Goal: Task Accomplishment & Management: Manage account settings

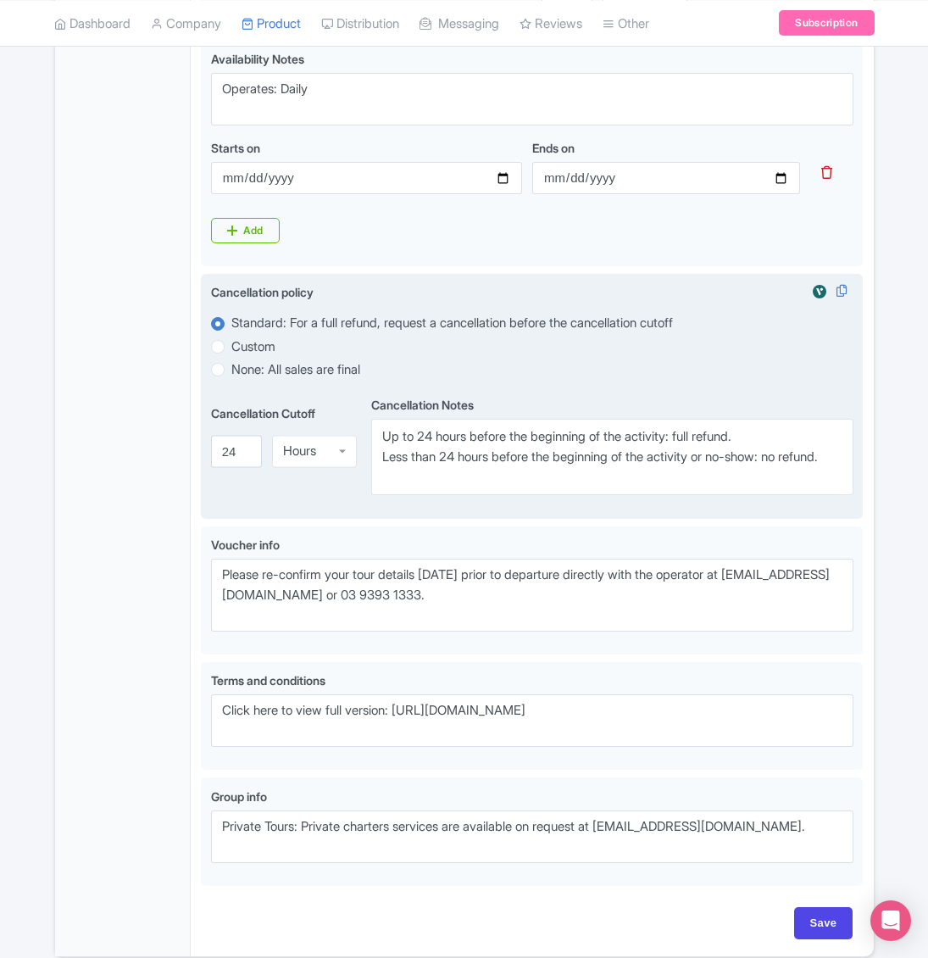
scroll to position [960, 0]
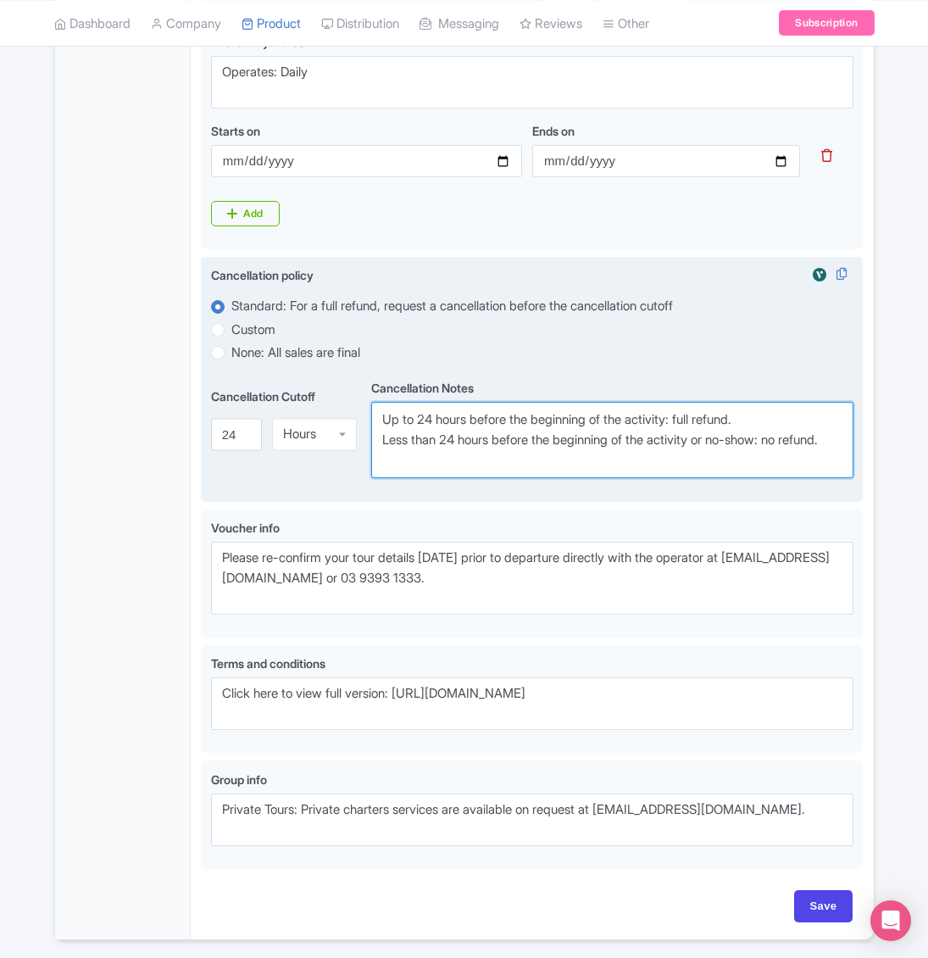
drag, startPoint x: 439, startPoint y: 501, endPoint x: 367, endPoint y: 437, distance: 96.7
click at [367, 437] on div "Cancellation Cutoff i 24 Hours Hours Cancellation Notes i Up to 24 hours before…" at bounding box center [532, 427] width 643 height 103
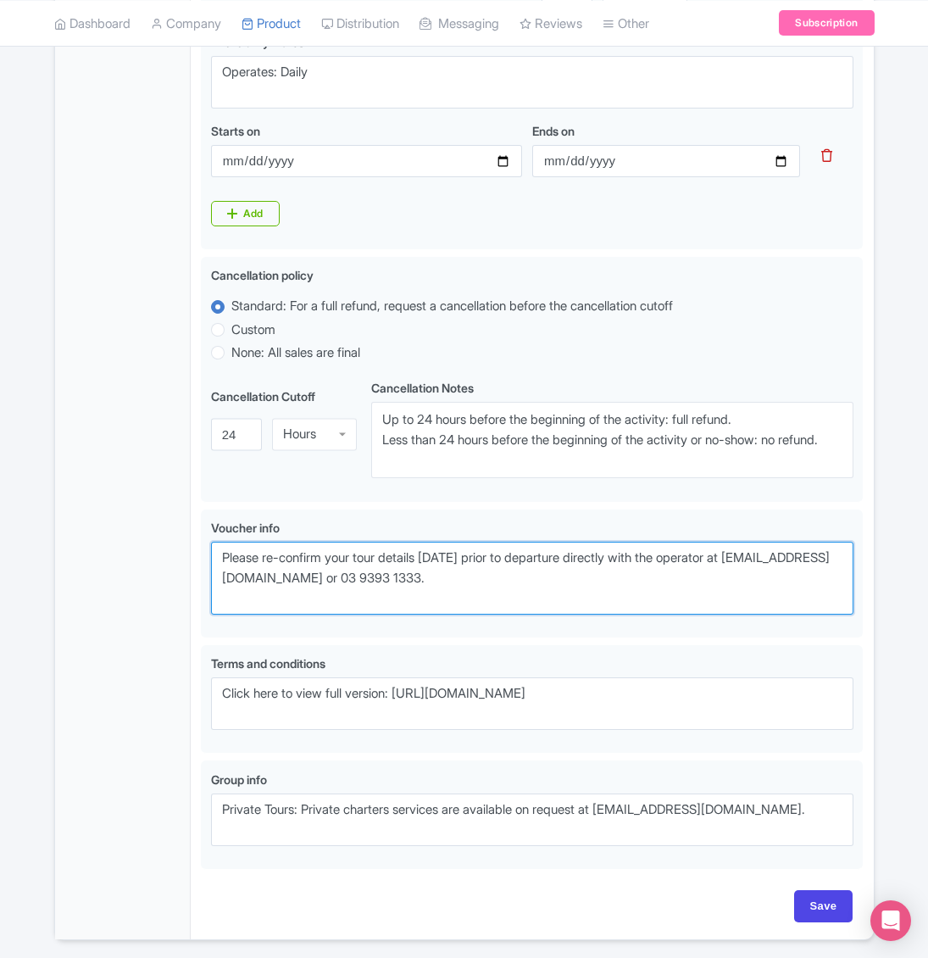
drag, startPoint x: 487, startPoint y: 610, endPoint x: 179, endPoint y: 569, distance: 311.4
click at [179, 569] on div "General Booking Info Locations Settings Pricing Gallery Itinerary FAQs Great Oc…" at bounding box center [464, 149] width 819 height 1580
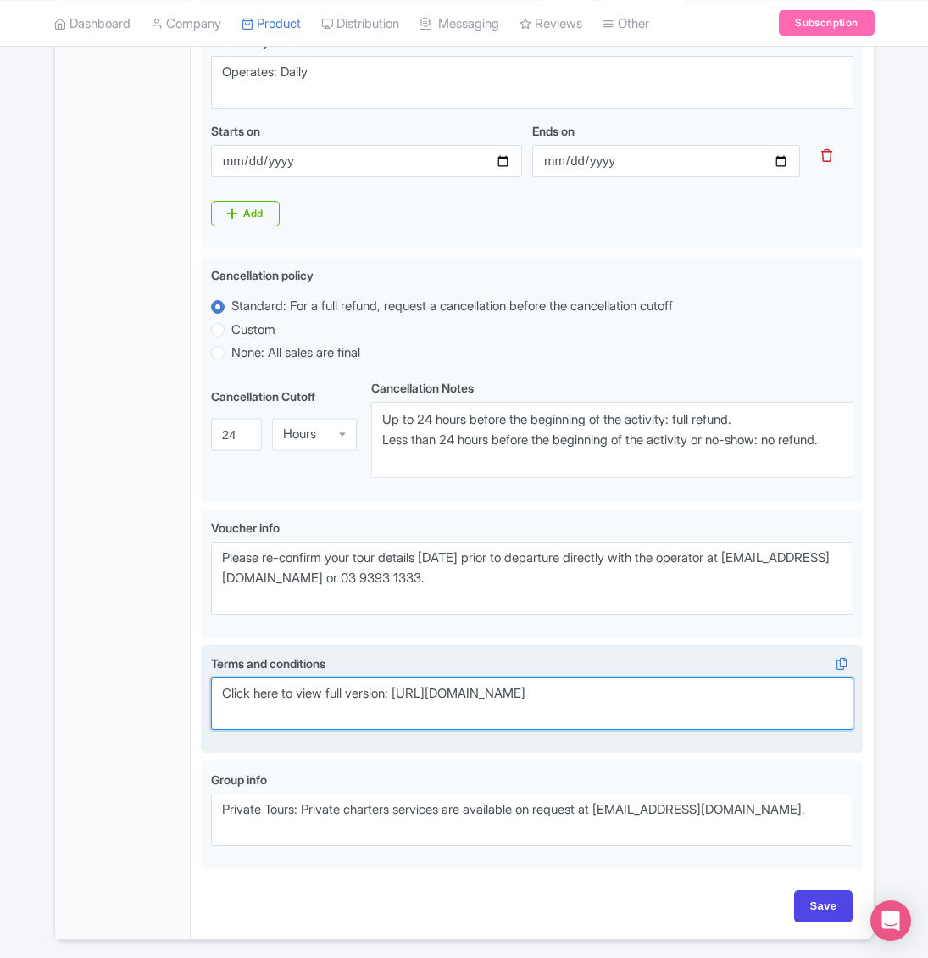
click at [463, 718] on textarea "Click here to view full version: https://autopiatours.com.au/booking-terms-and-…" at bounding box center [532, 703] width 643 height 53
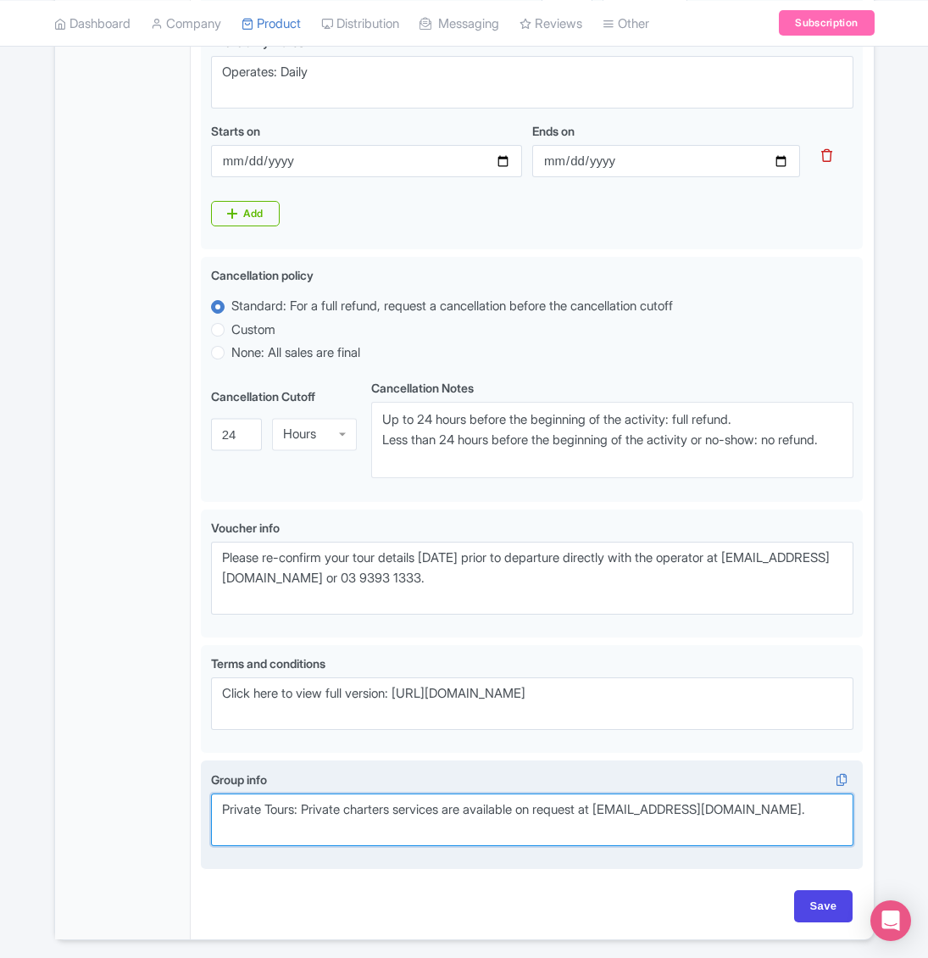
click at [335, 831] on textarea "Private Tours: Private charters services are available on request at [EMAIL_ADD…" at bounding box center [532, 819] width 643 height 53
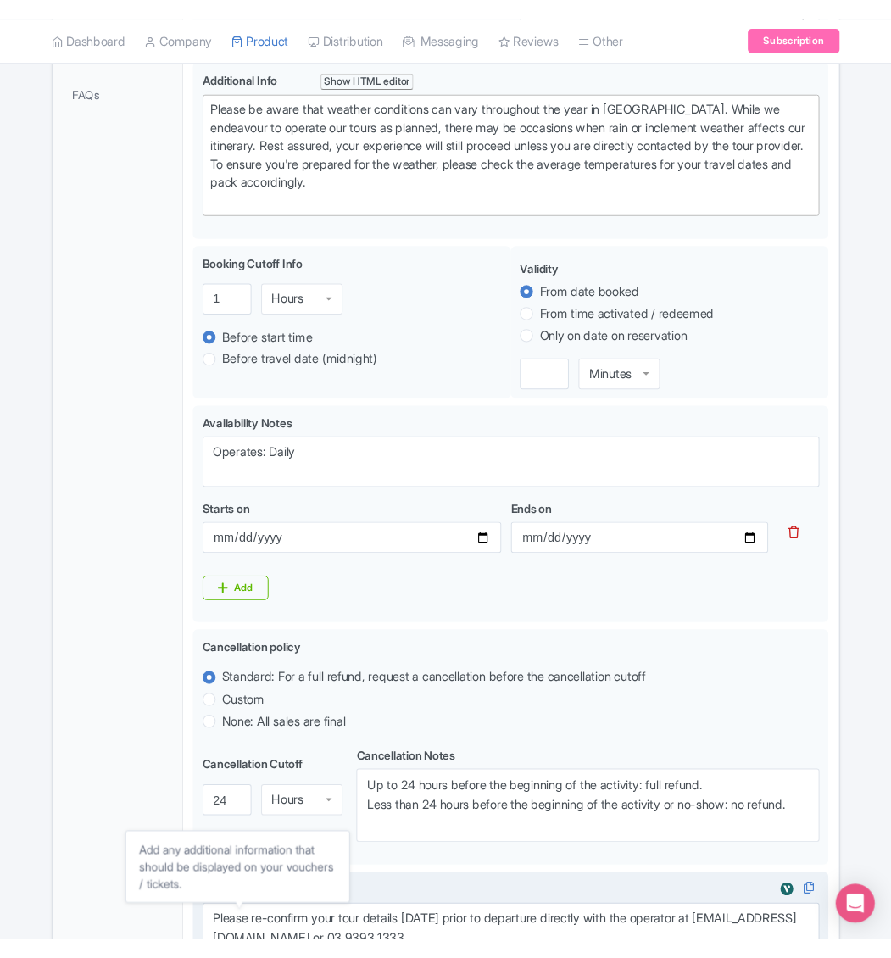
scroll to position [536, 0]
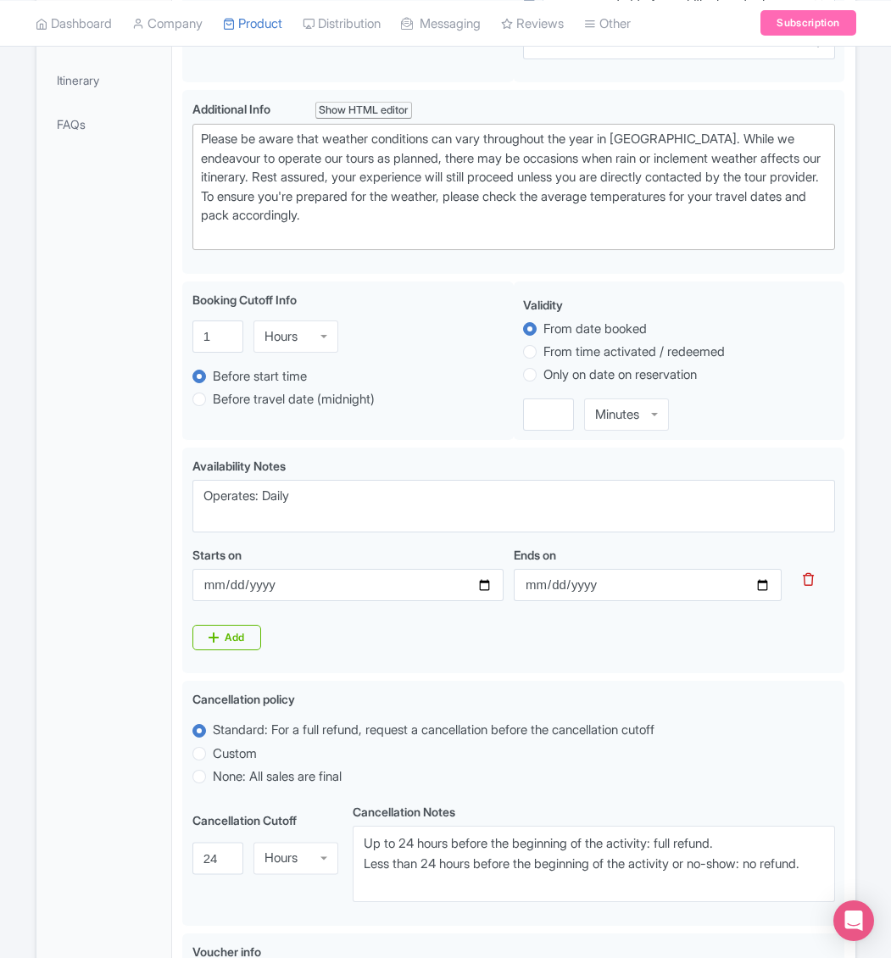
click at [13, 931] on div "Error Point of interest does not exist! ← Back to Products Great Ocean Road Twe…" at bounding box center [445, 494] width 891 height 1740
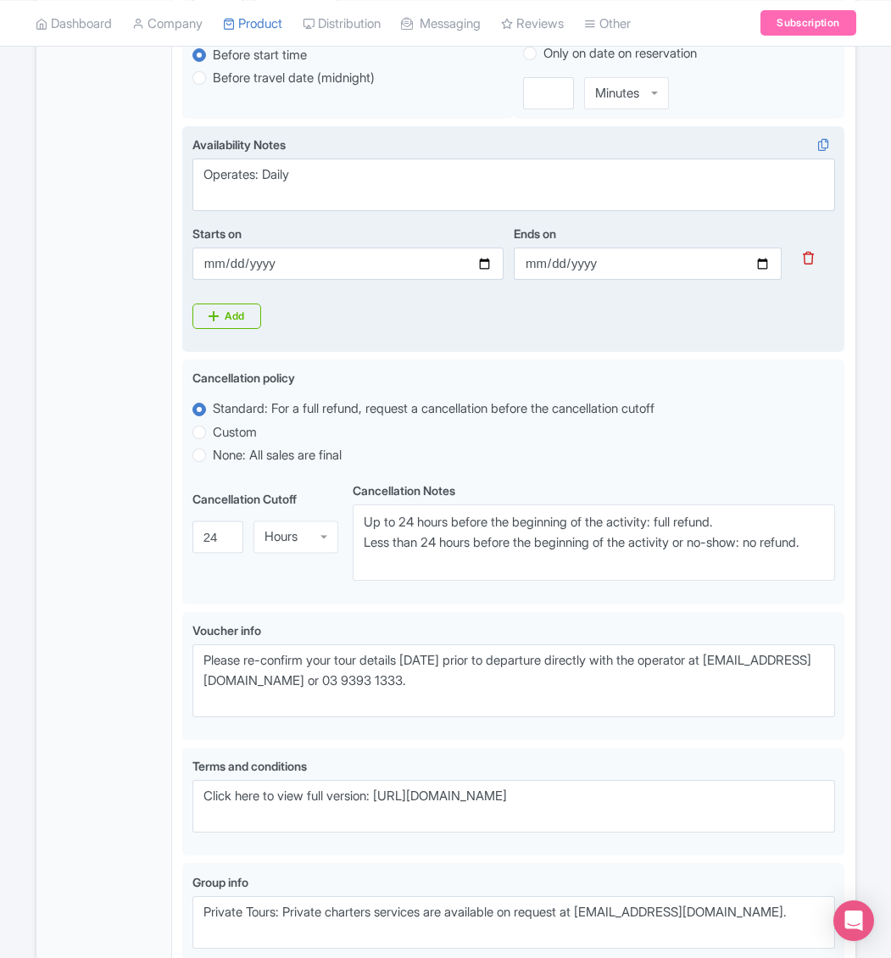
scroll to position [960, 0]
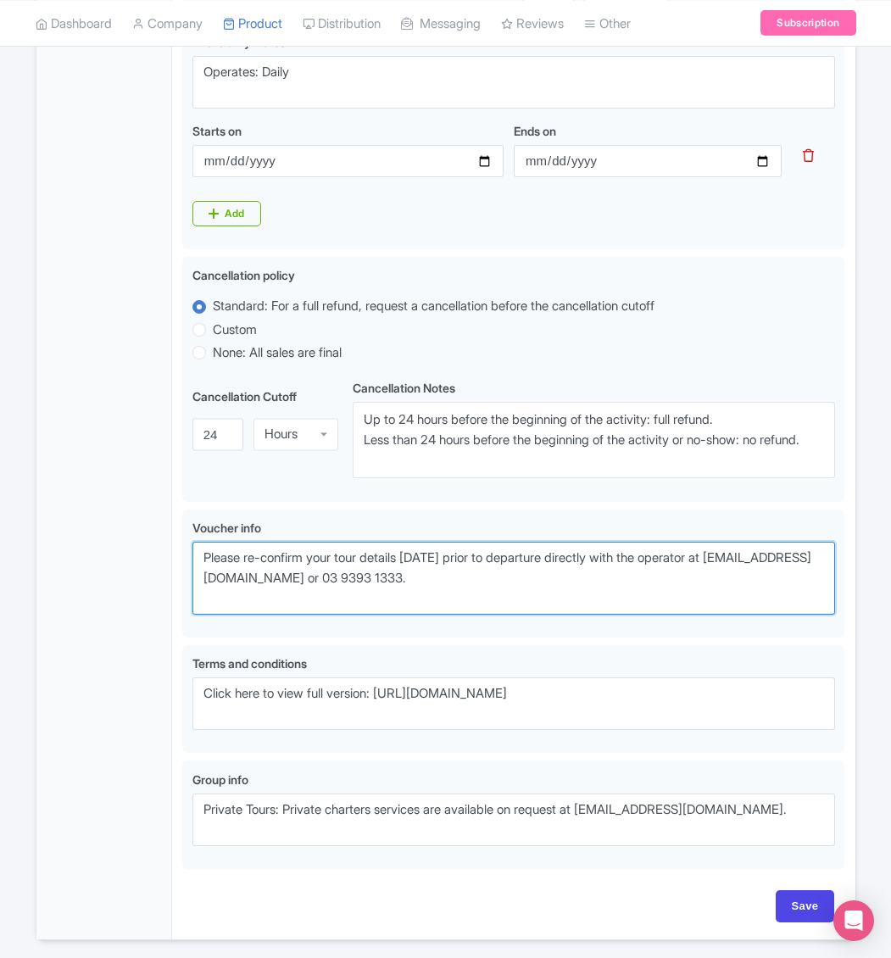
drag, startPoint x: 429, startPoint y: 582, endPoint x: 155, endPoint y: 555, distance: 275.1
click at [155, 555] on div "General Booking Info Locations Settings Pricing Gallery Itinerary FAQs Great Oc…" at bounding box center [445, 149] width 819 height 1580
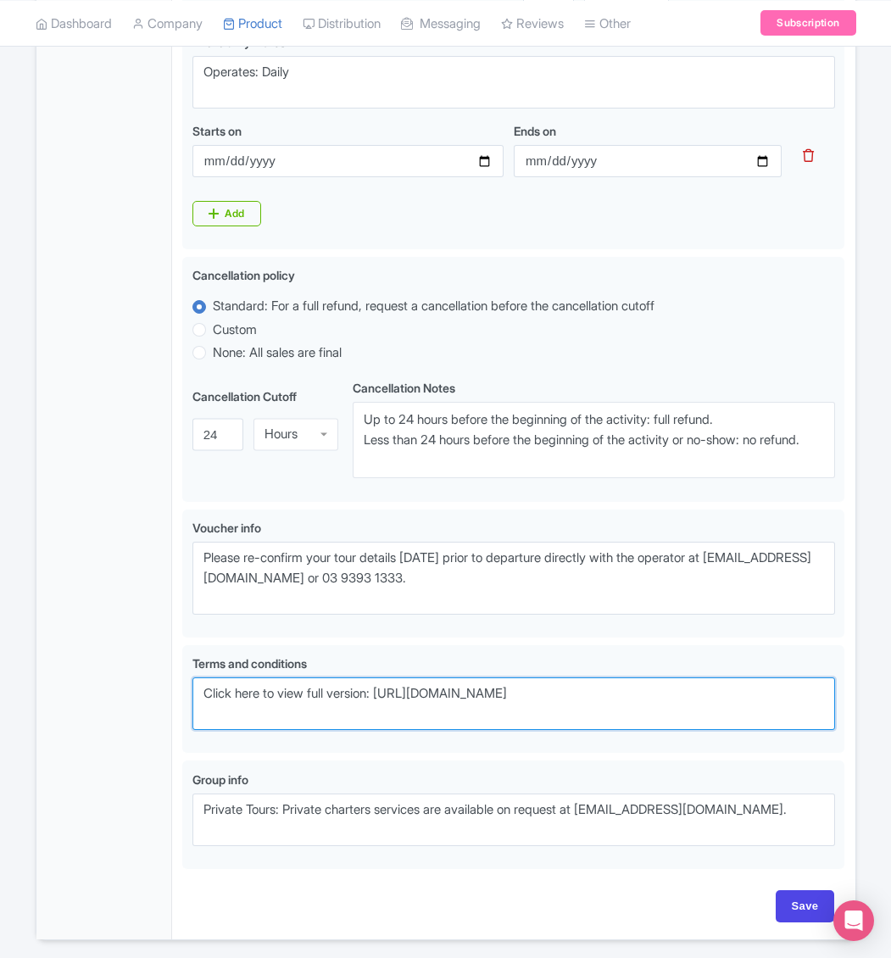
drag, startPoint x: 738, startPoint y: 719, endPoint x: 142, endPoint y: 710, distance: 595.2
click at [142, 710] on div "General Booking Info Locations Settings Pricing Gallery Itinerary FAQs Great Oc…" at bounding box center [445, 149] width 819 height 1580
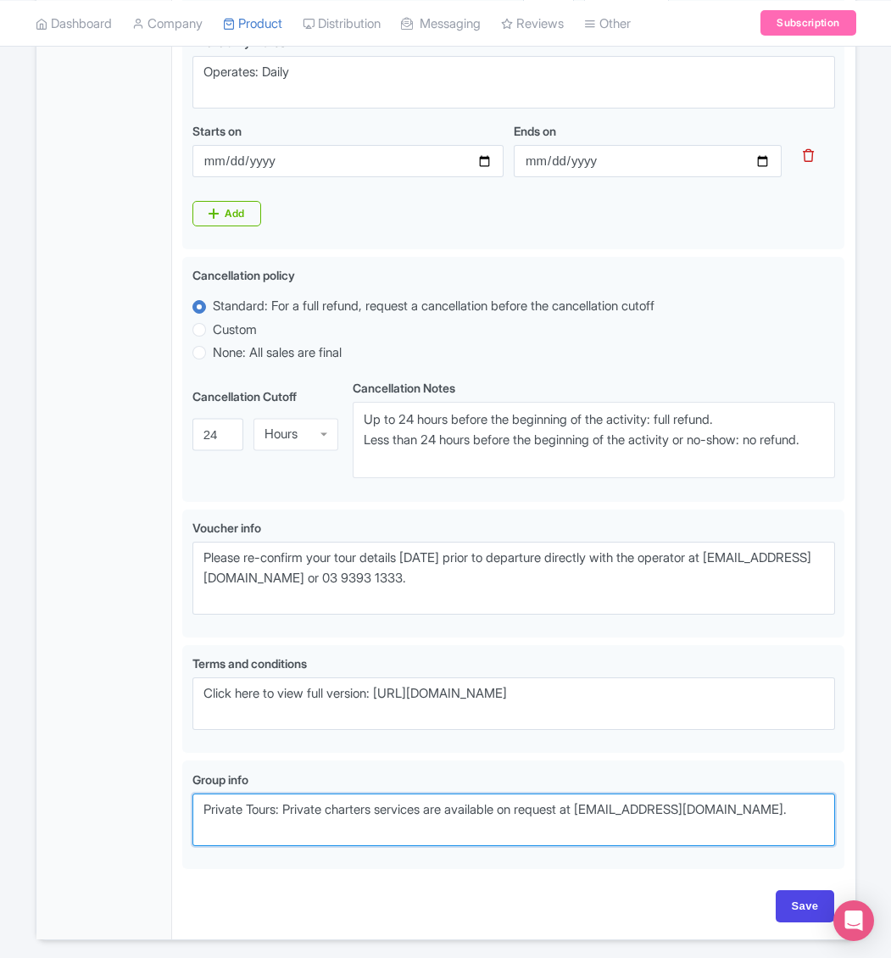
drag, startPoint x: 697, startPoint y: 827, endPoint x: 128, endPoint y: 821, distance: 568.9
click at [128, 821] on div "General Booking Info Locations Settings Pricing Gallery Itinerary FAQs Great Oc…" at bounding box center [445, 149] width 819 height 1580
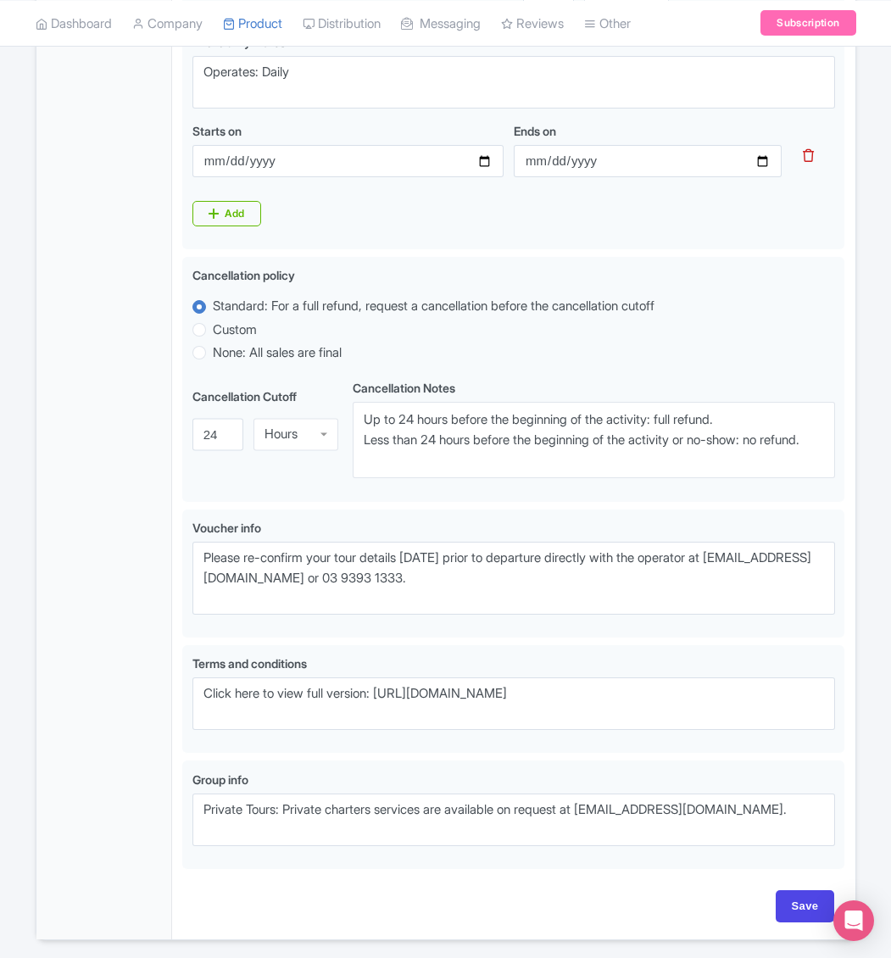
click at [48, 878] on div "General Booking Info Locations Settings Pricing Gallery Itinerary FAQs" at bounding box center [104, 154] width 136 height 1570
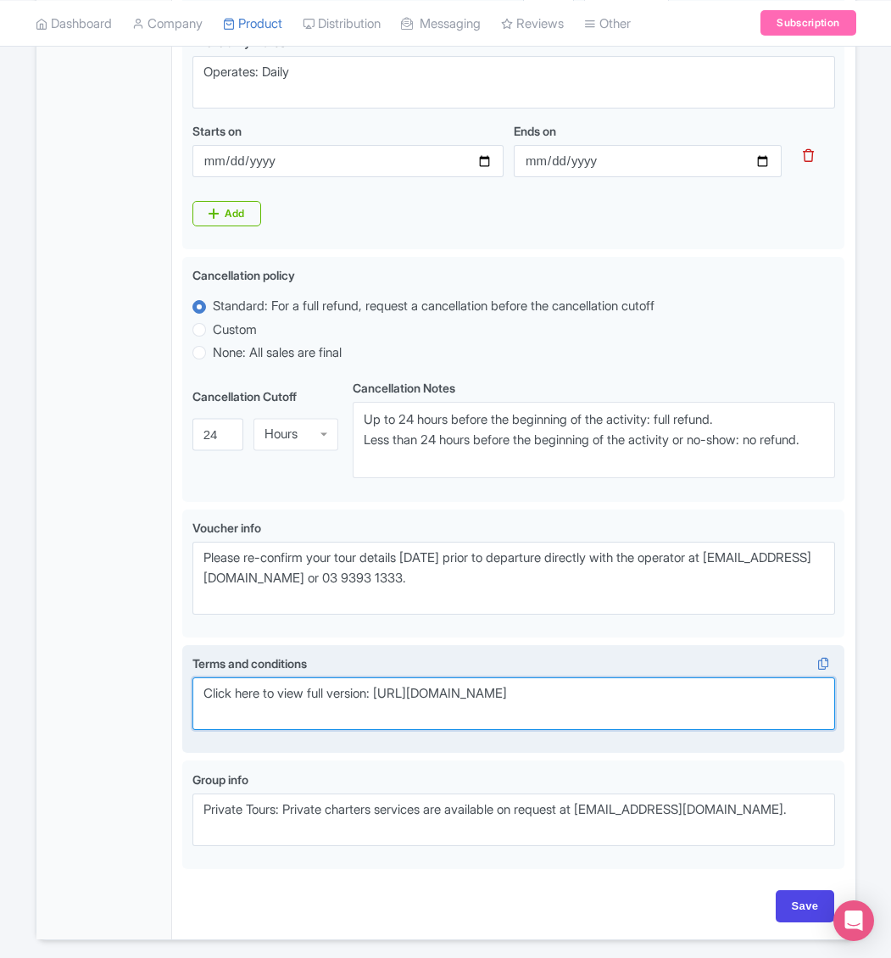
click at [753, 730] on textarea "Click here to view full version: https://autopiatours.com.au/booking-terms-and-…" at bounding box center [513, 703] width 643 height 53
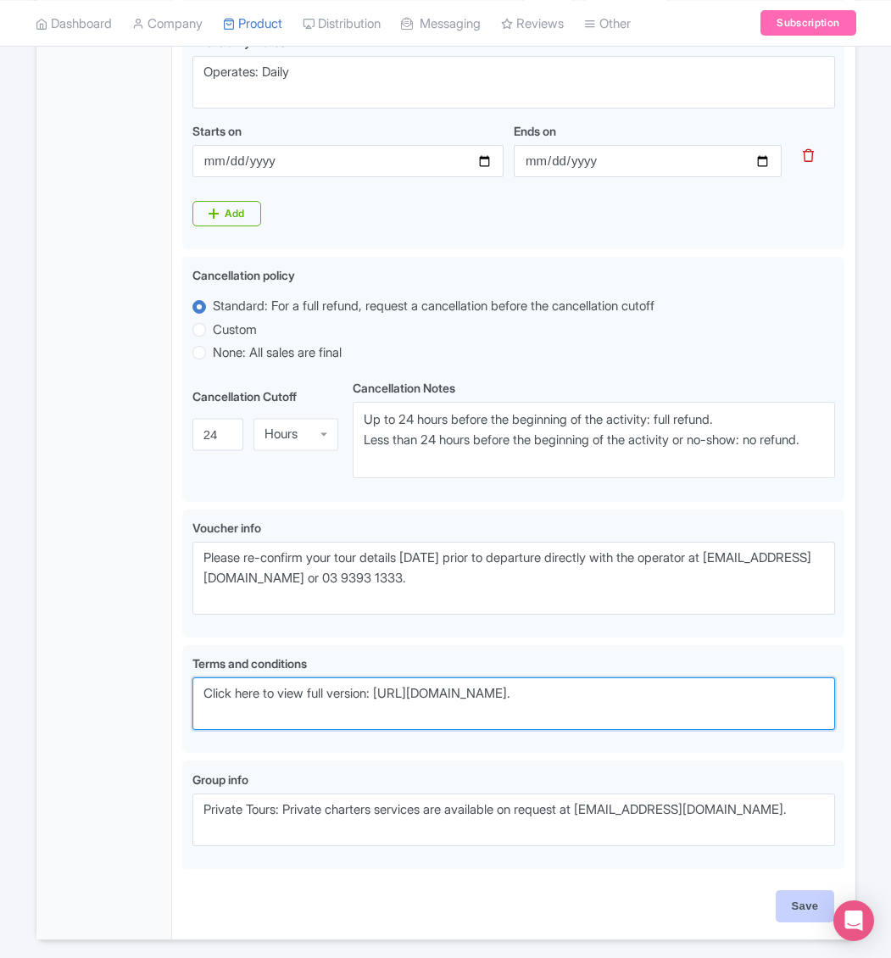
type textarea "Click here to view full version: [URL][DOMAIN_NAME]."
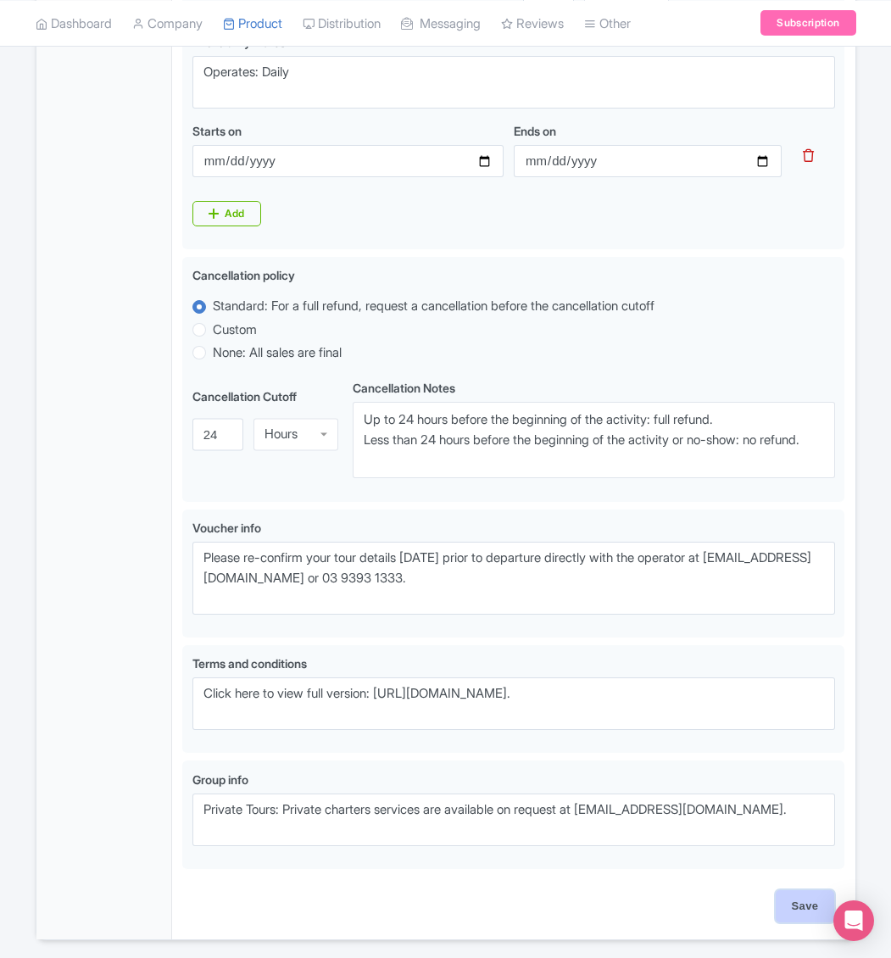
click at [792, 922] on input "Save" at bounding box center [805, 906] width 59 height 32
type input "Saving..."
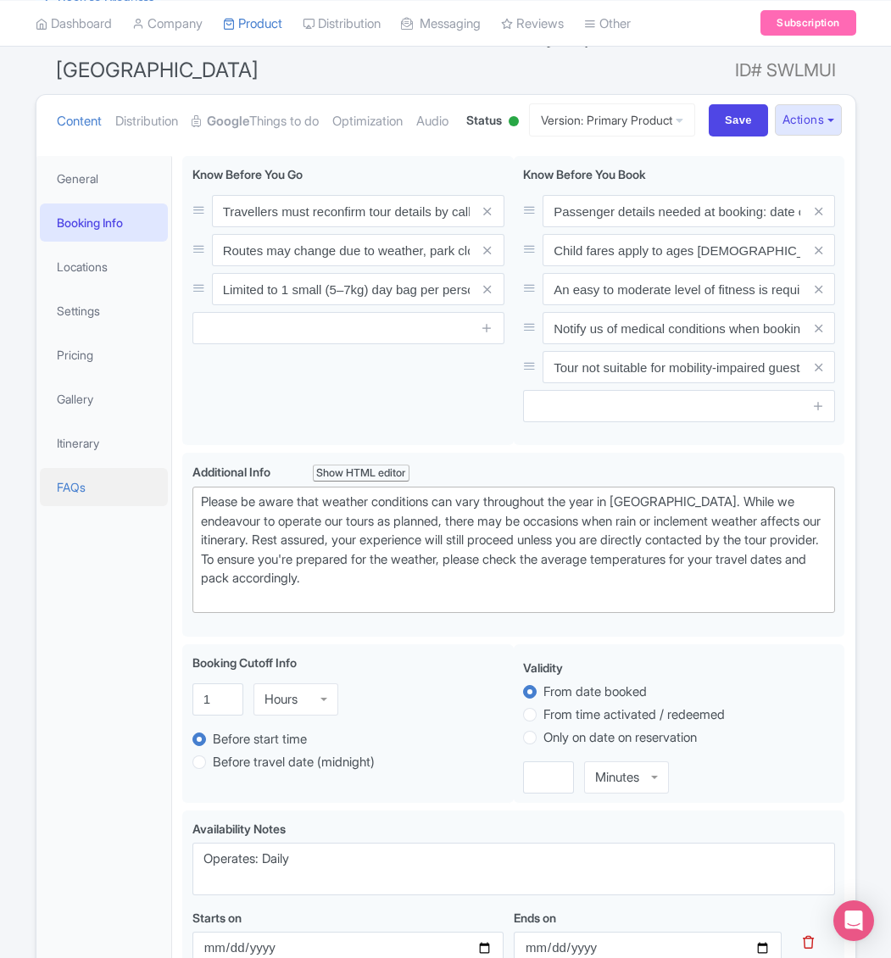
scroll to position [21, 0]
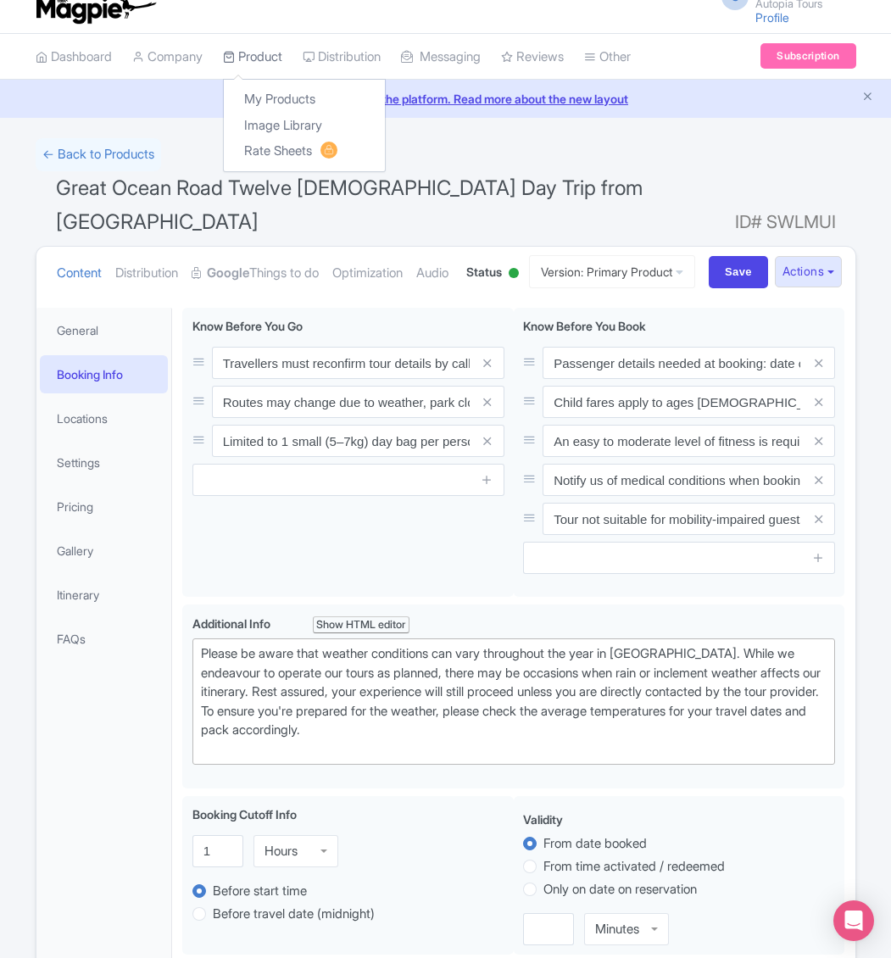
click at [254, 56] on link "Product" at bounding box center [252, 57] width 59 height 47
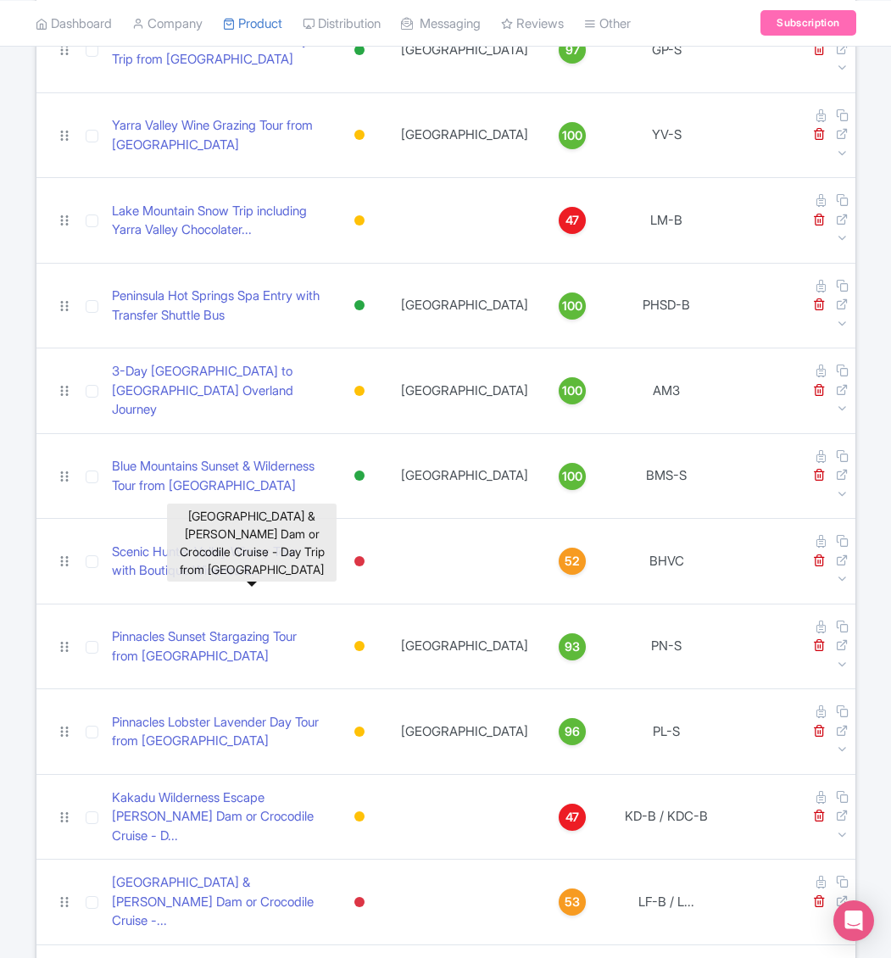
scroll to position [764, 0]
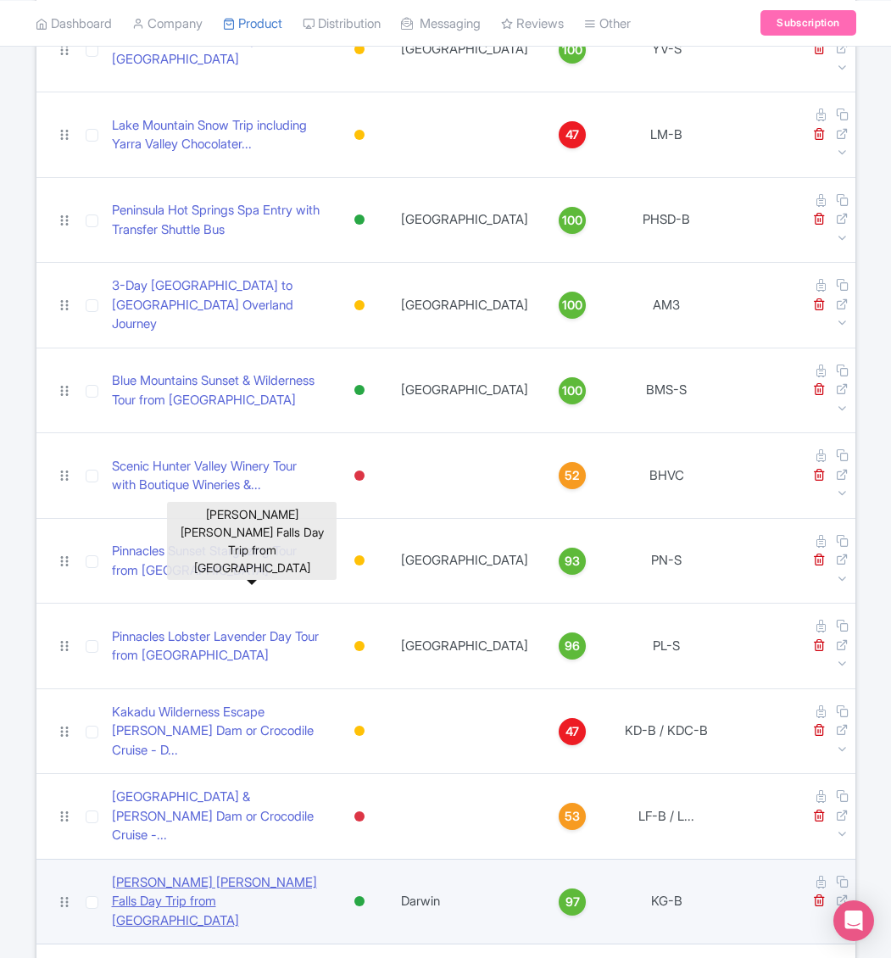
click at [198, 873] on link "[PERSON_NAME] [PERSON_NAME] Falls Day Trip from [GEOGRAPHIC_DATA]" at bounding box center [216, 902] width 209 height 58
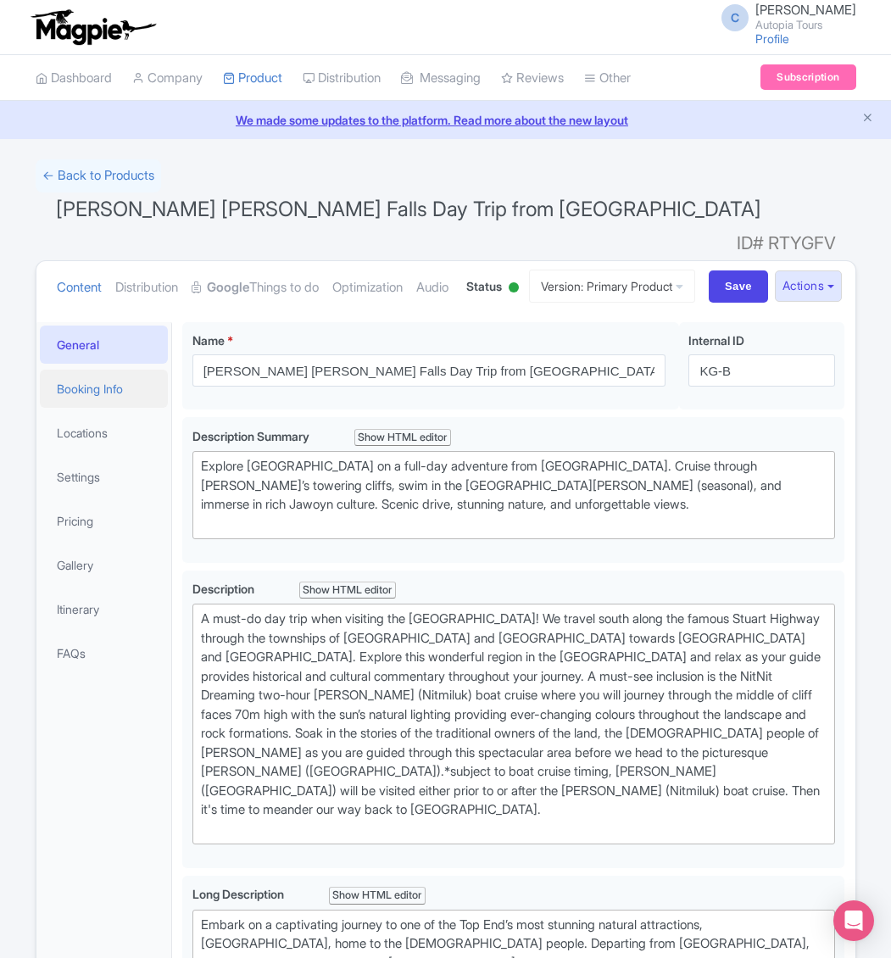
click at [99, 408] on link "Booking Info" at bounding box center [104, 389] width 129 height 38
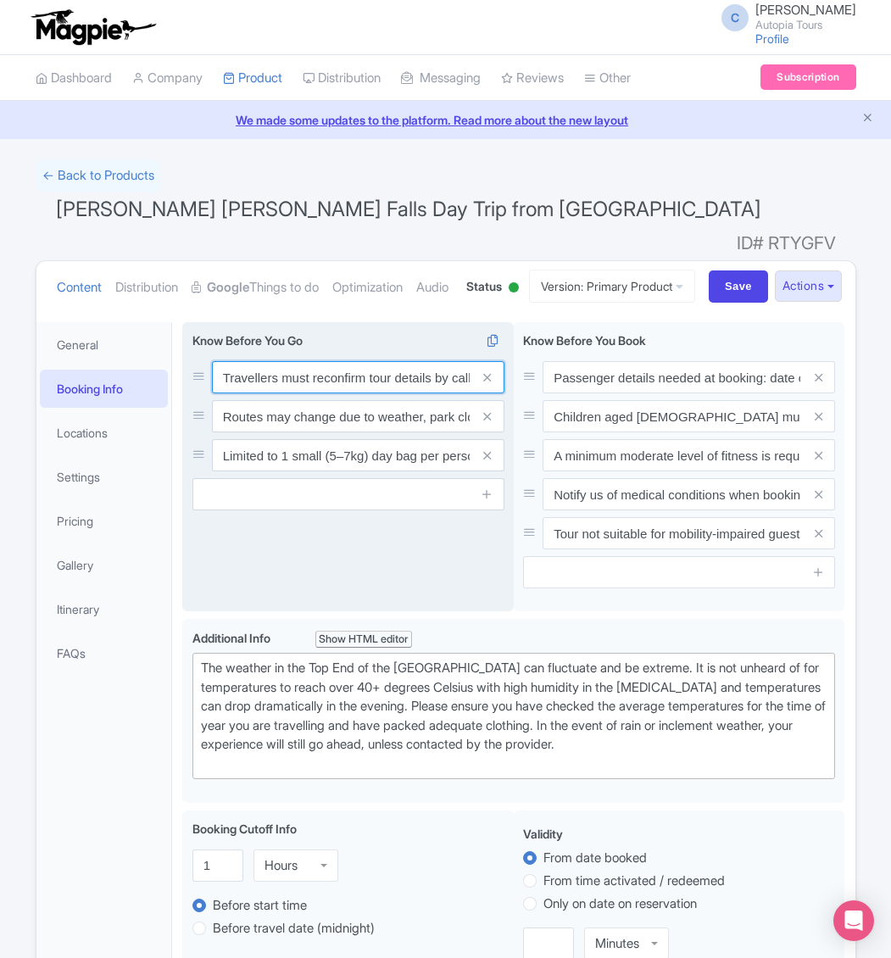
click at [260, 393] on input "Travellers must reconfirm tour details by calling [PHONE_NUMBER] [DATE] before …" at bounding box center [358, 377] width 292 height 32
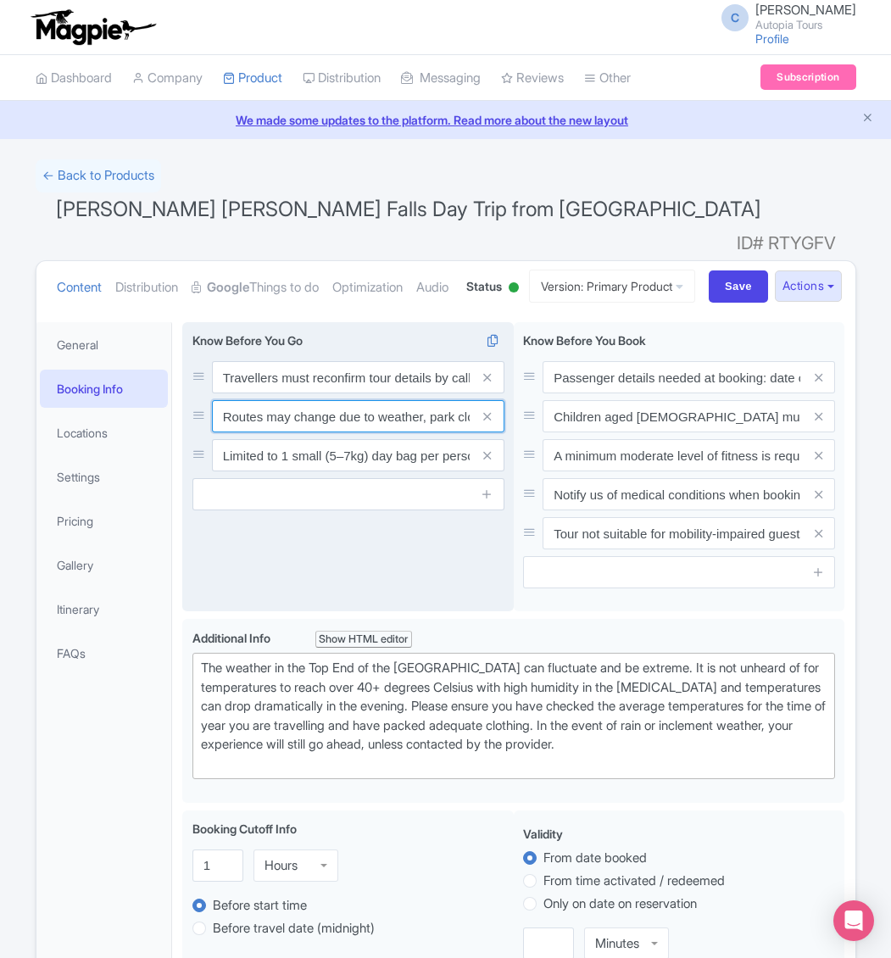
click at [337, 432] on input "Routes may change due to weather, park closures, or road conditions. Guest safe…" at bounding box center [358, 416] width 292 height 32
click at [340, 471] on input "Limited to 1 small (5–7kg) day bag per person. No suitcases—please store them a…" at bounding box center [358, 455] width 292 height 32
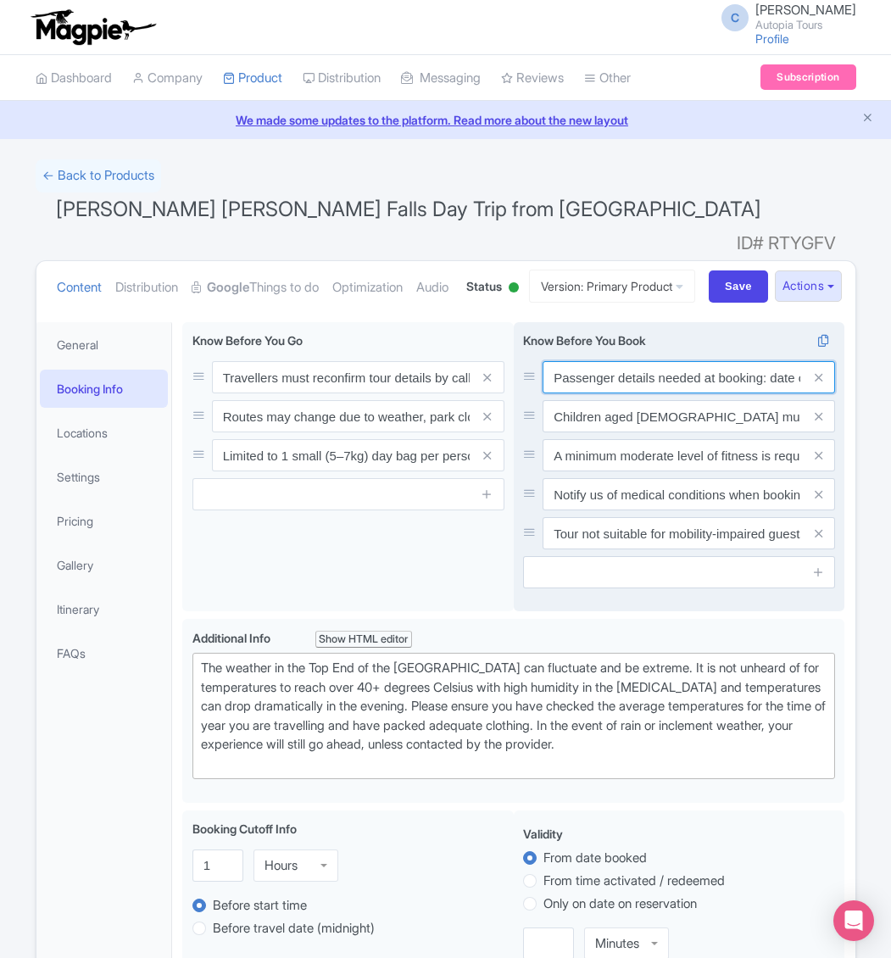
click at [604, 393] on input "Passenger details needed at booking: date of birth, [MEDICAL_DATA], and contact…" at bounding box center [689, 377] width 292 height 32
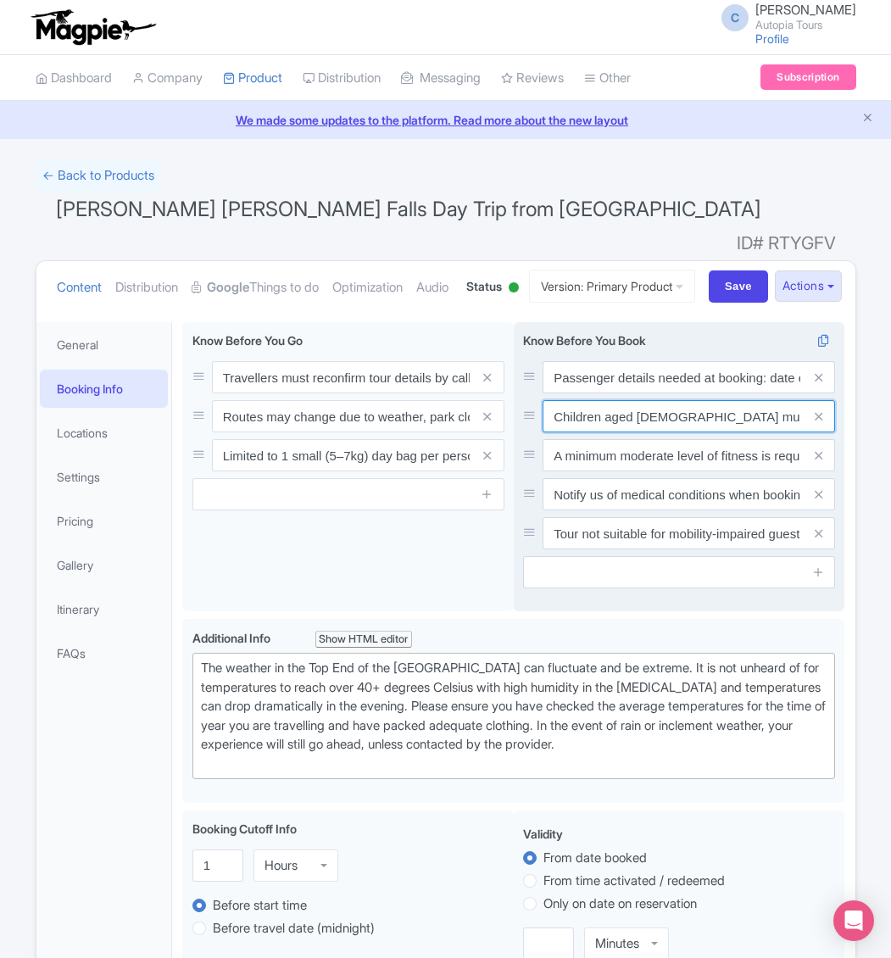
click at [565, 432] on input "Children aged 6 to 17 must be accompanied by an adult or legal guardian at all …" at bounding box center [689, 416] width 292 height 32
click at [598, 471] on input "A minimum moderate level of fitness is required to complete the walks down to t…" at bounding box center [689, 455] width 292 height 32
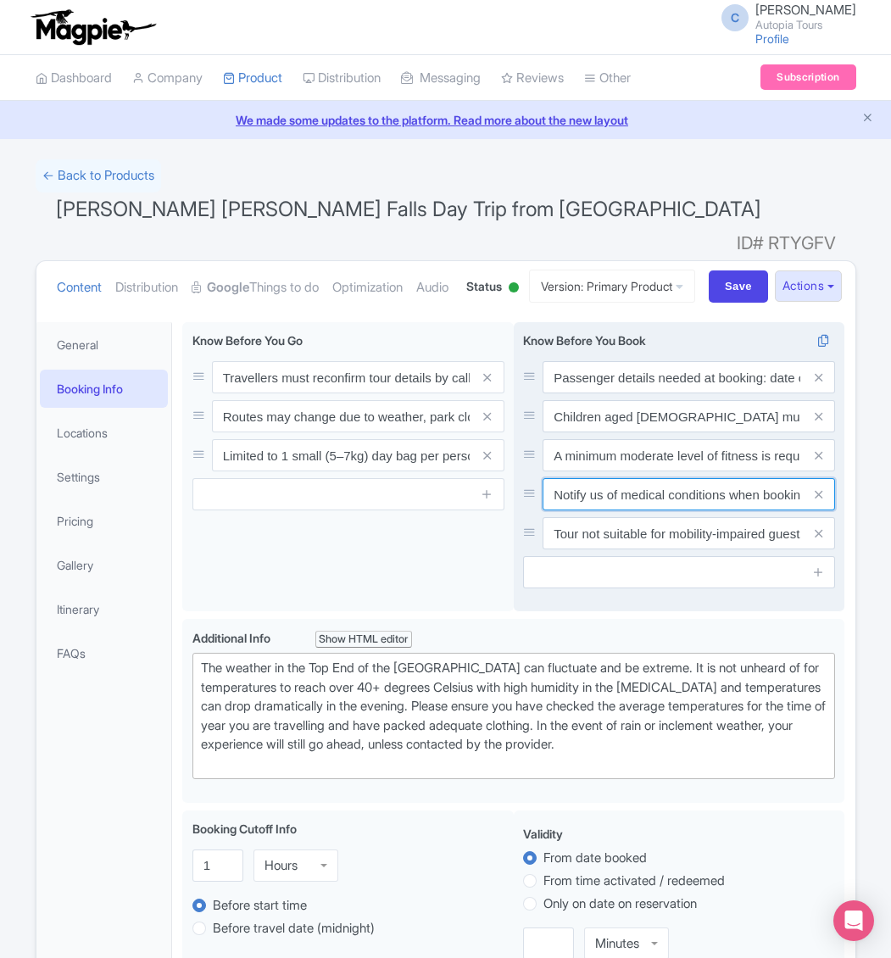
click at [584, 510] on input "Notify us of medical conditions when booking. Tour requires moderate to high fi…" at bounding box center [689, 494] width 292 height 32
click at [649, 549] on input "Tour not suitable for mobility-impaired guests, including wheelchairs, walkers,…" at bounding box center [689, 533] width 292 height 32
